Goal: Navigation & Orientation: Find specific page/section

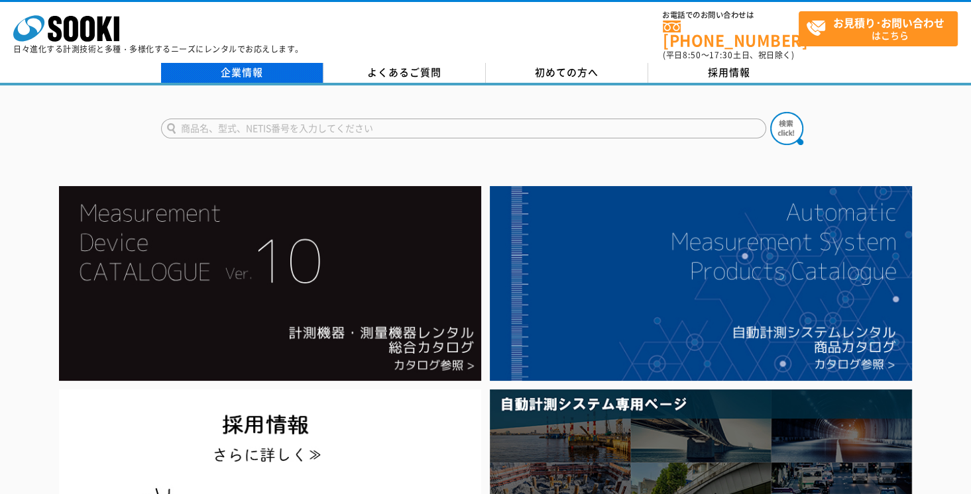
click at [241, 63] on link "企業情報" at bounding box center [242, 73] width 162 height 20
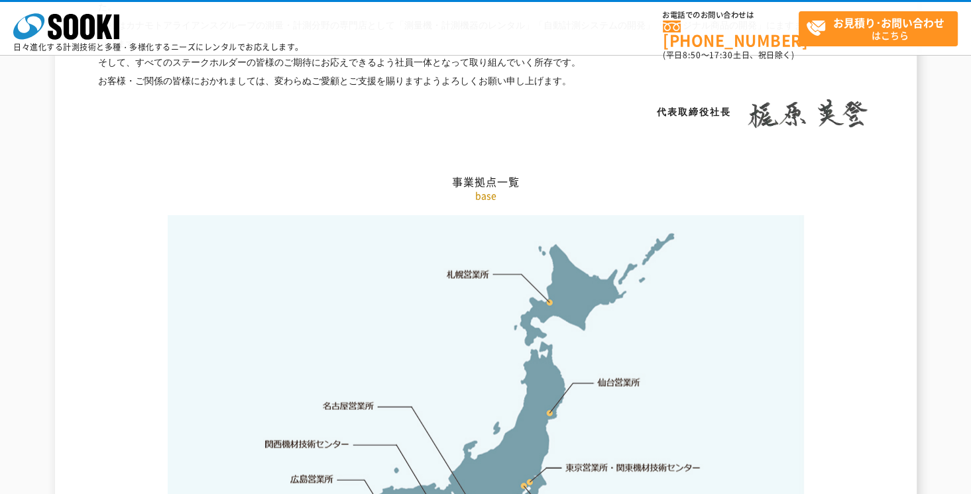
scroll to position [2593, 0]
